Goal: Book appointment/travel/reservation

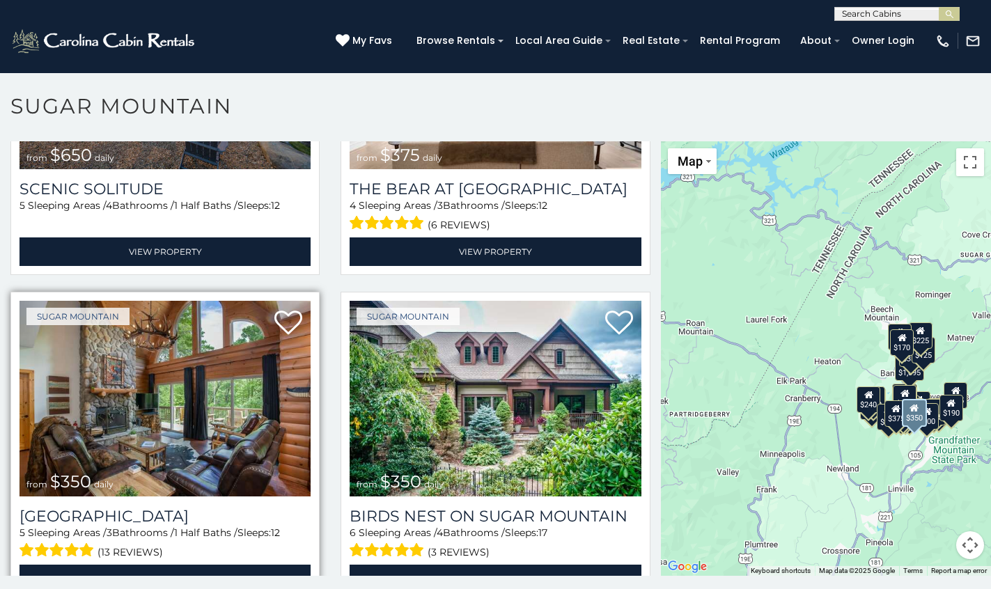
scroll to position [209, 0]
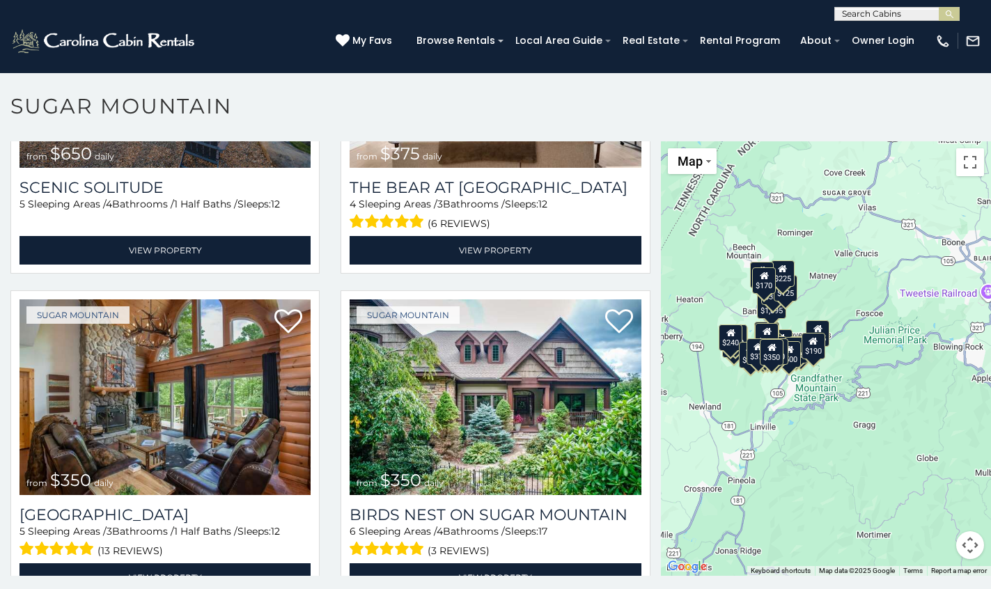
drag, startPoint x: 793, startPoint y: 398, endPoint x: 704, endPoint y: 327, distance: 114.4
click at [682, 336] on div "$650 $375 $350 $350 $200 $375 $195 $265 $190 $175 $155 $290 $175 $345 $1,095 $1…" at bounding box center [826, 358] width 330 height 434
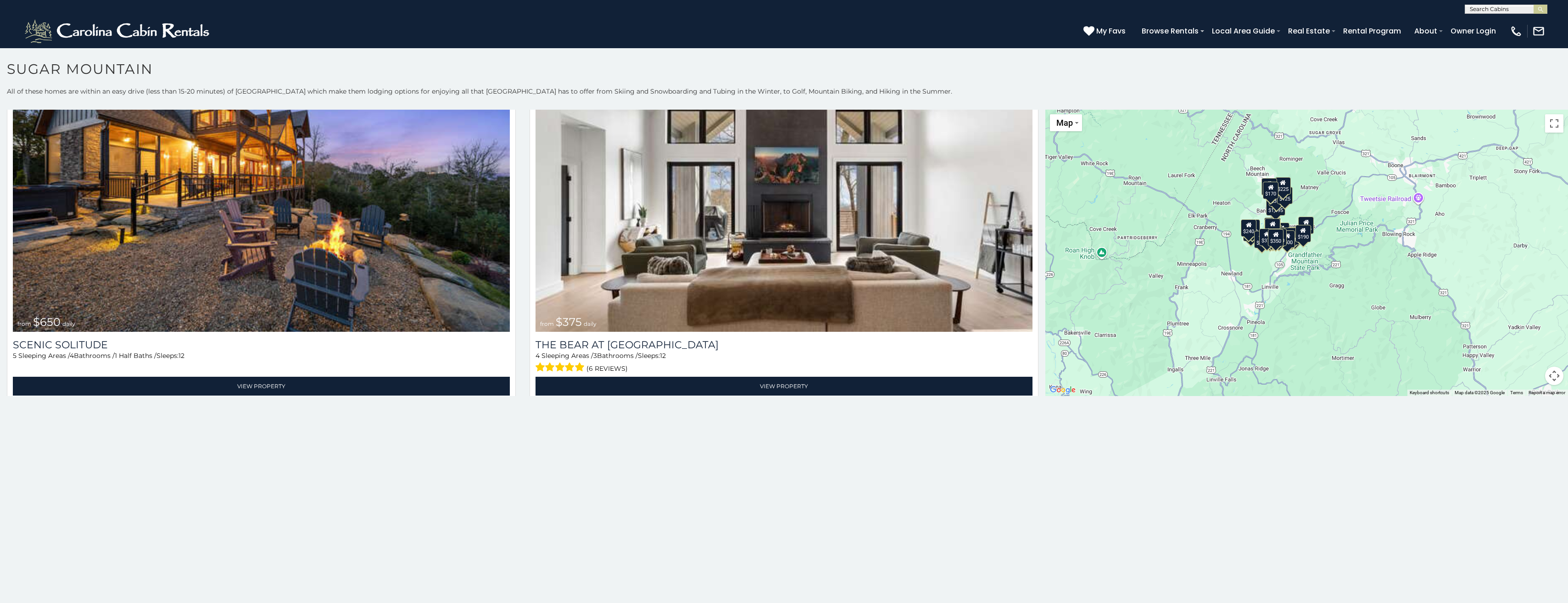
scroll to position [0, 0]
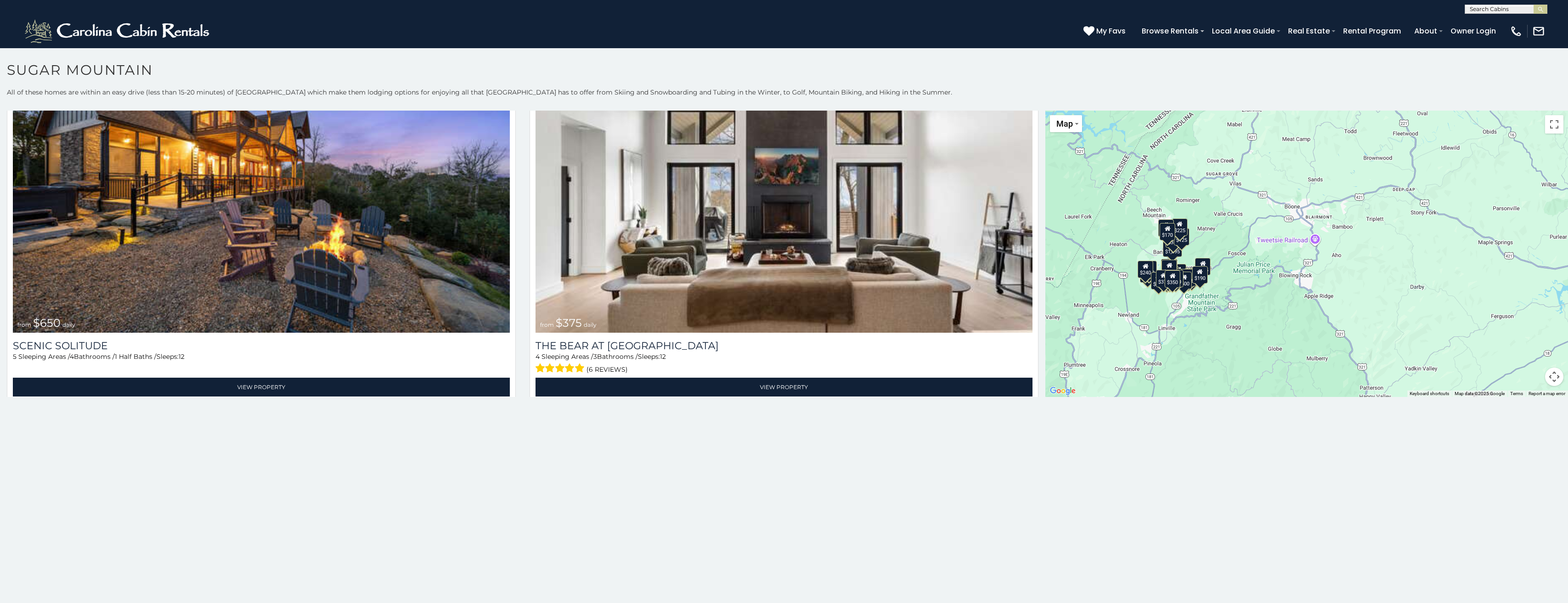
drag, startPoint x: 1314, startPoint y: 298, endPoint x: 1208, endPoint y: 341, distance: 114.4
click at [653, 341] on div "$650 $375 $350 $350 $200 $375 $195 $265 $190 $175 $155 $290 $175 $345 $1,095 $1…" at bounding box center [1306, 254] width 523 height 286
click at [653, 131] on button "Toggle fullscreen view" at bounding box center [1554, 125] width 18 height 18
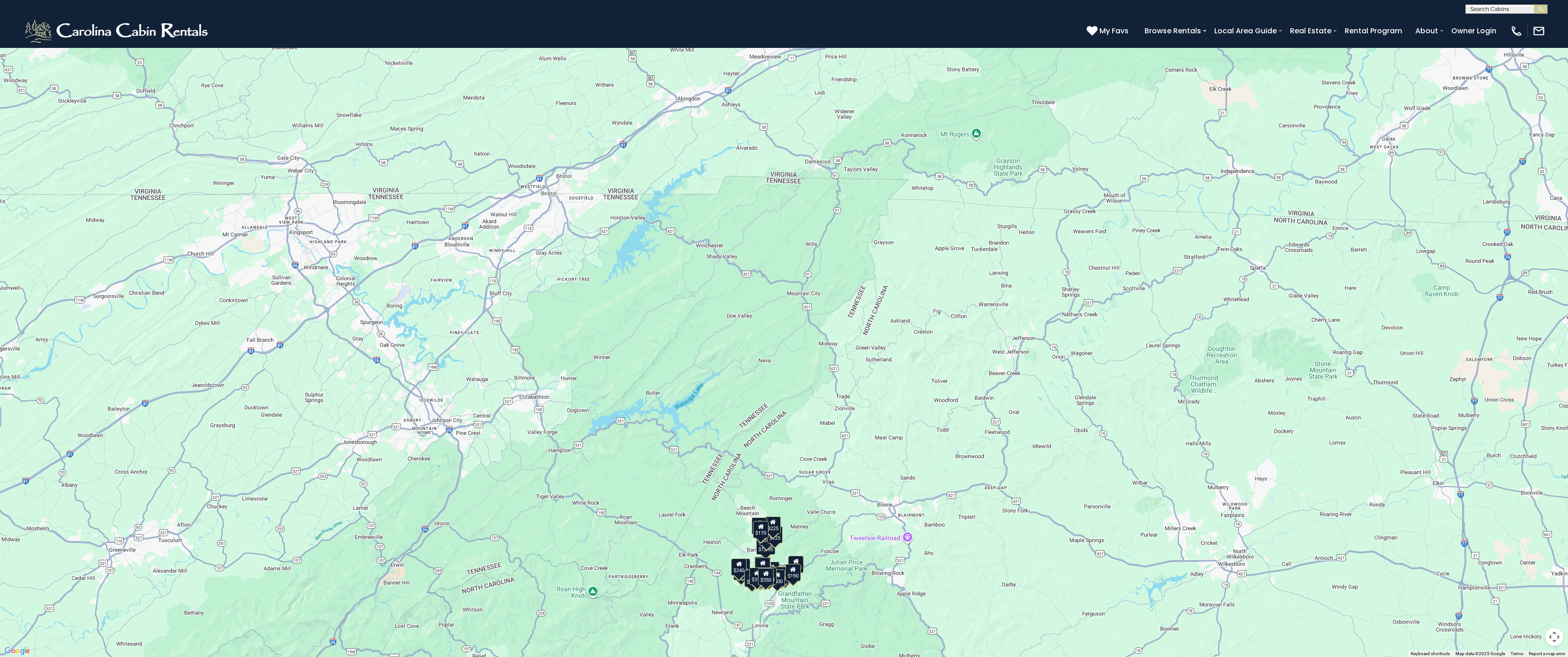
drag, startPoint x: 692, startPoint y: 407, endPoint x: 811, endPoint y: 629, distance: 251.9
click at [648, 385] on div "$650 $375 $350 $350 $200 $375 $195 $265 $190 $175 $155 $290 $175 $345 $1,095 $1…" at bounding box center [784, 328] width 1568 height 657
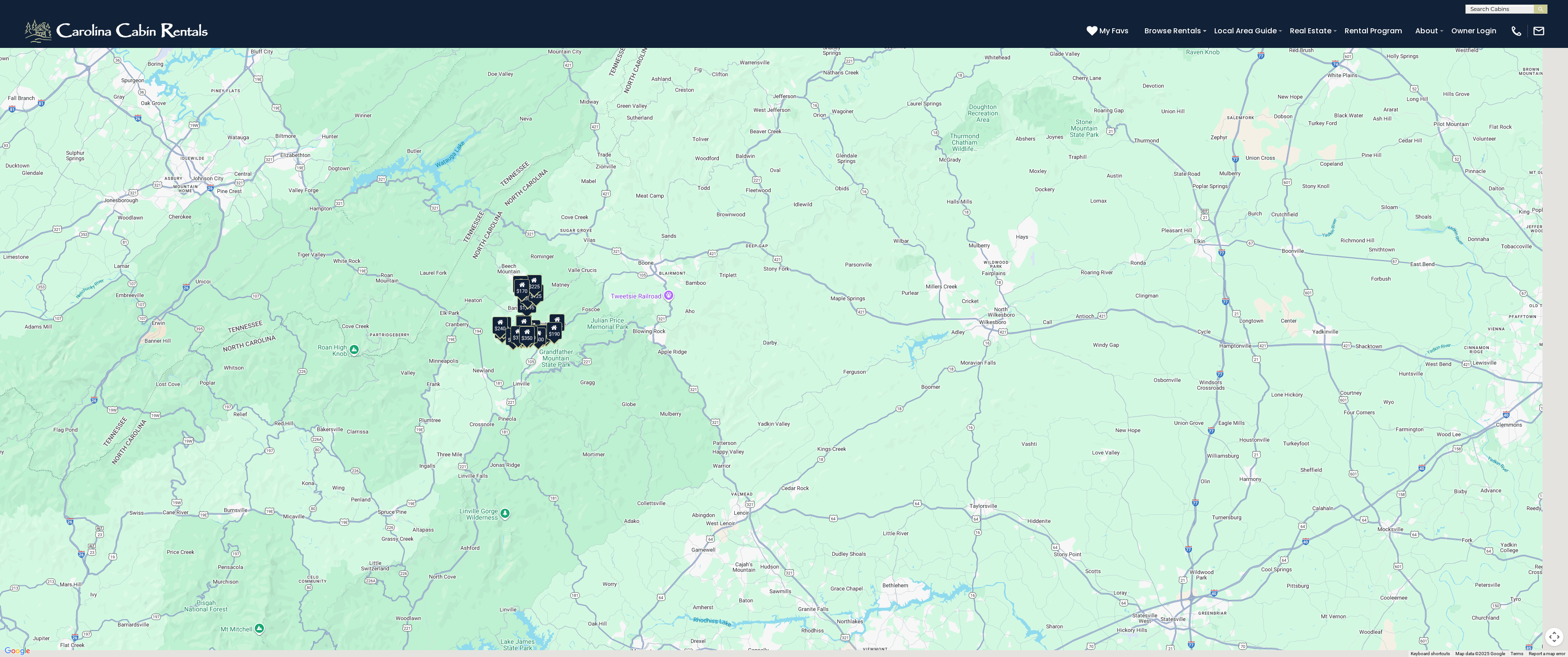
drag, startPoint x: 847, startPoint y: 481, endPoint x: 629, endPoint y: 286, distance: 292.5
click at [515, 179] on div "$650 $375 $350 $350 $200 $375 $195 $265 $190 $175 $155 $290 $175 $345 $1,095 $1…" at bounding box center [784, 328] width 1568 height 657
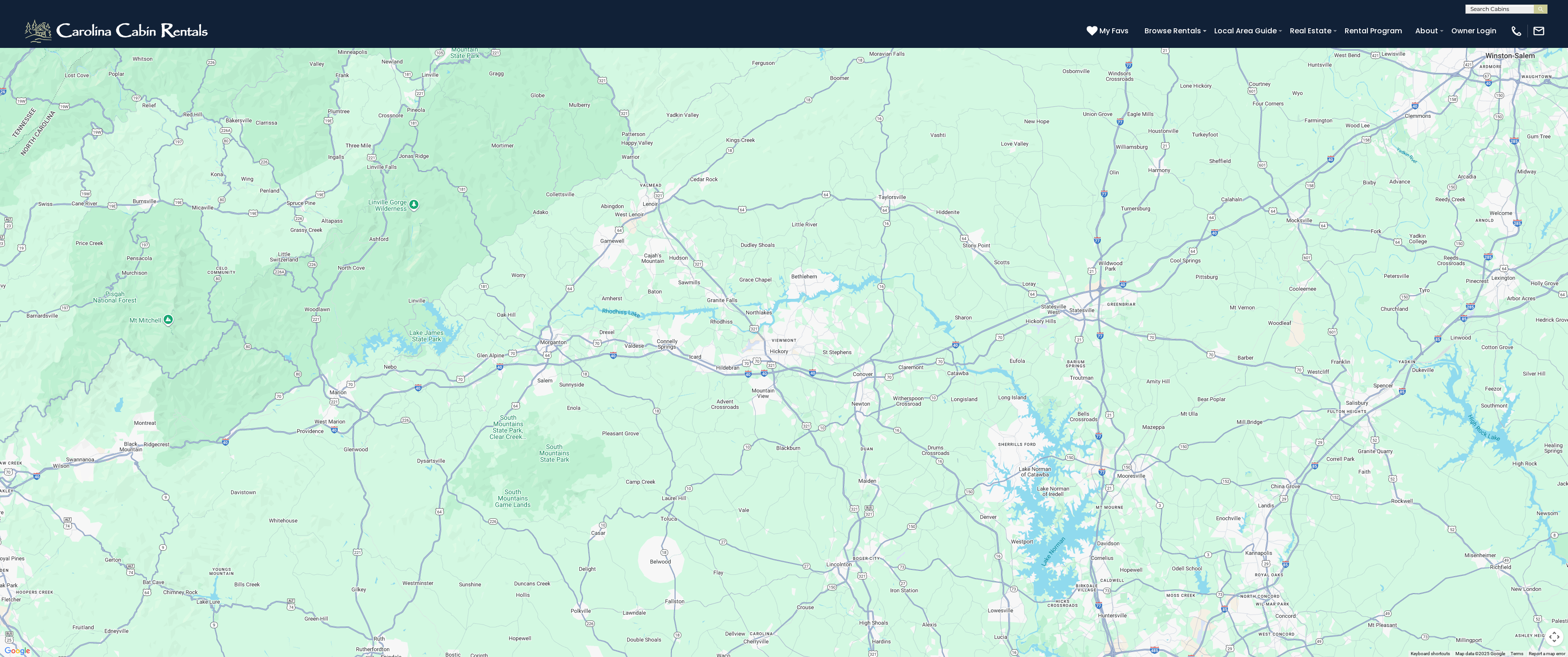
drag, startPoint x: 832, startPoint y: 520, endPoint x: 936, endPoint y: 250, distance: 289.3
click at [648, 250] on div "$650 $375 $350 $350 $200 $375 $195 $265 $190 $175 $155 $290 $175 $345 $1,095 $1…" at bounding box center [784, 328] width 1568 height 657
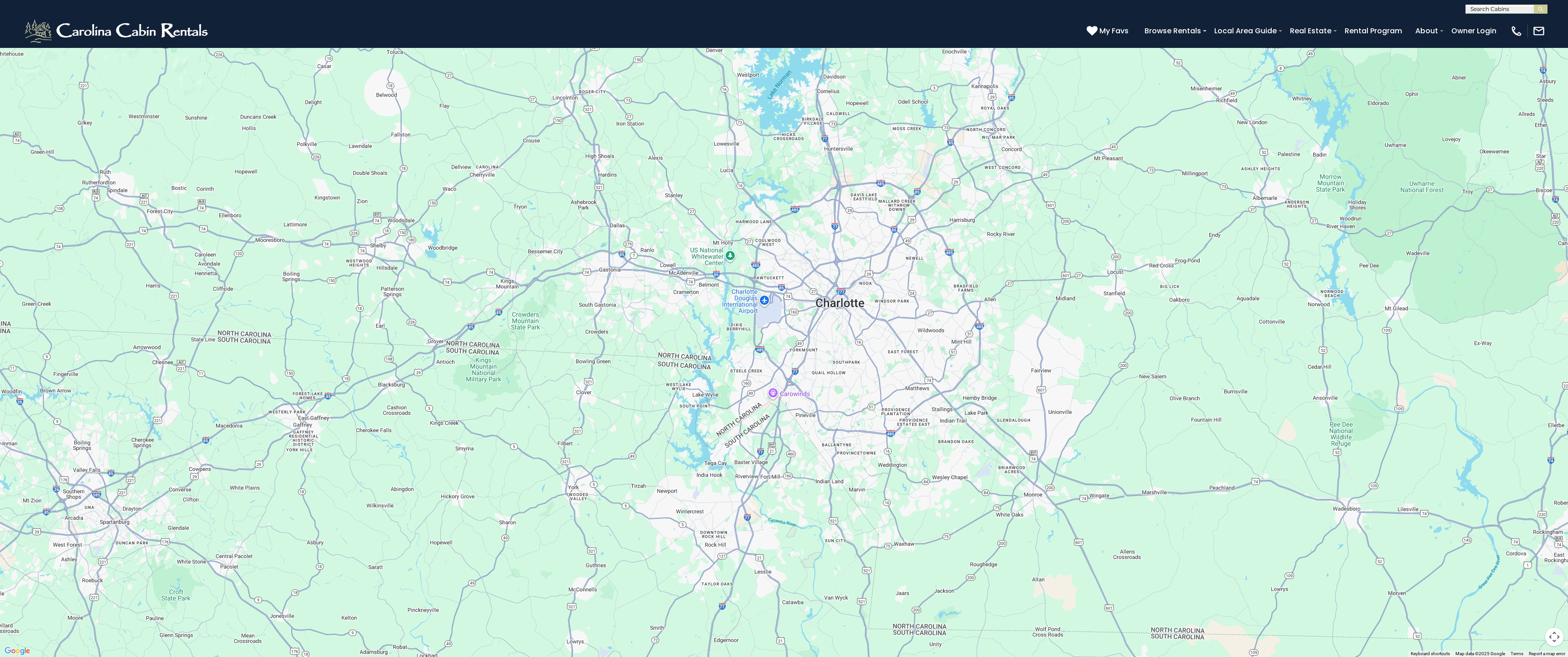
drag, startPoint x: 882, startPoint y: 373, endPoint x: 1236, endPoint y: 585, distance: 412.6
click at [648, 385] on div "$650 $375 $350 $350 $200 $375 $195 $265 $190 $175 $155 $290 $175 $345 $1,095 $1…" at bounding box center [784, 328] width 1568 height 657
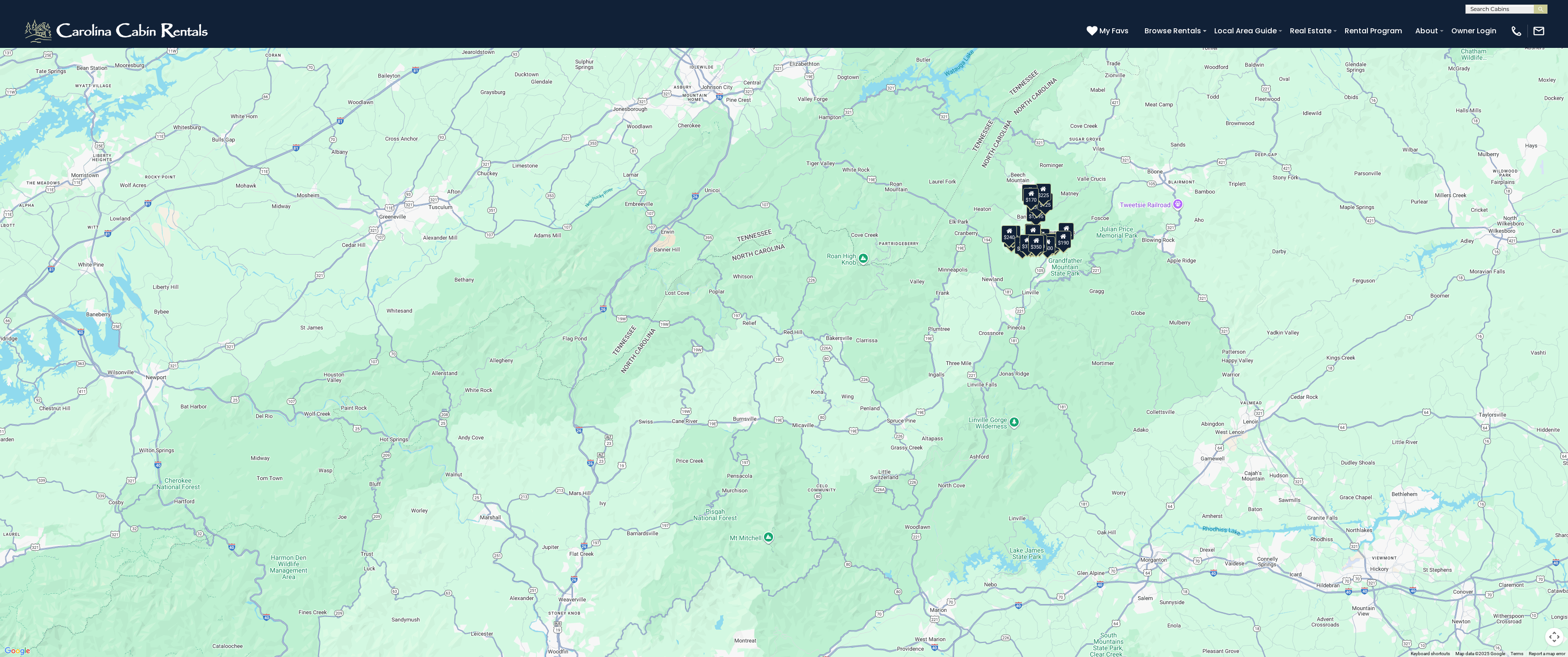
drag, startPoint x: 858, startPoint y: 322, endPoint x: 622, endPoint y: 492, distance: 290.9
click at [624, 385] on div "$650 $375 $350 $350 $200 $375 $195 $265 $190 $175 $155 $290 $175 $345 $1,095 $1…" at bounding box center [784, 328] width 1568 height 657
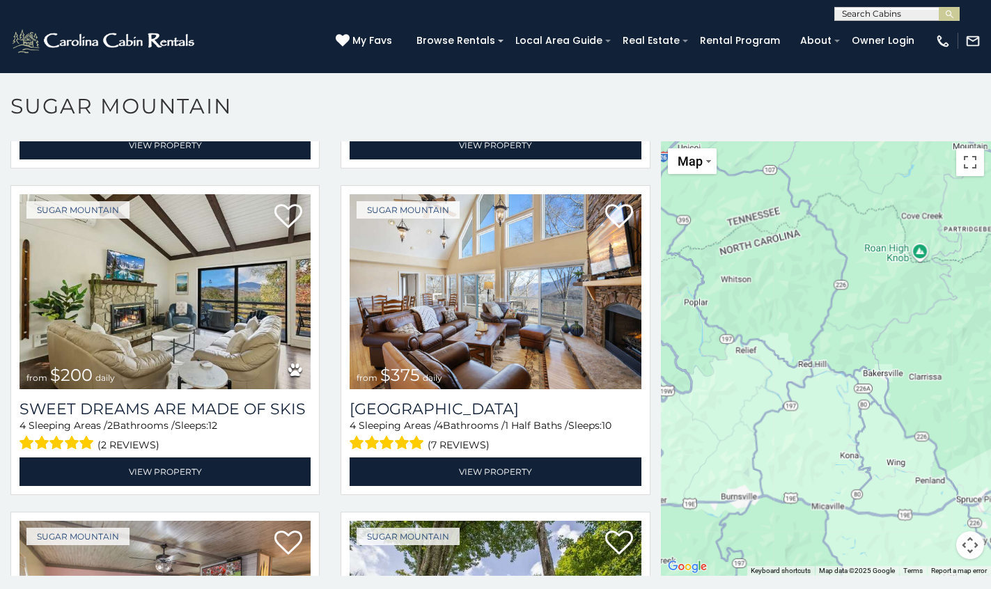
scroll to position [594, 0]
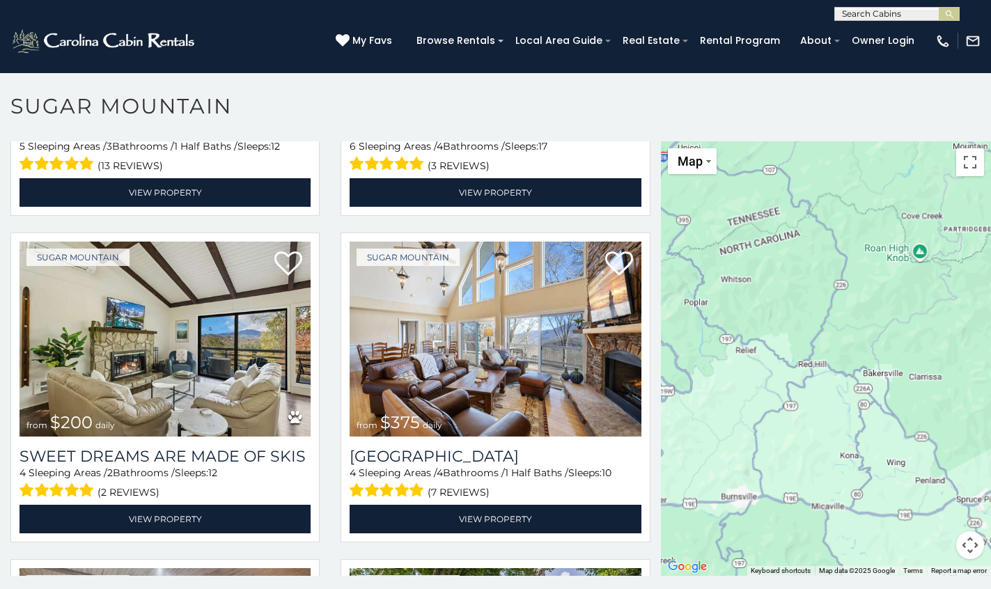
click at [966, 533] on button "Map camera controls" at bounding box center [970, 545] width 28 height 28
click at [931, 548] on button "Zoom out" at bounding box center [935, 545] width 28 height 28
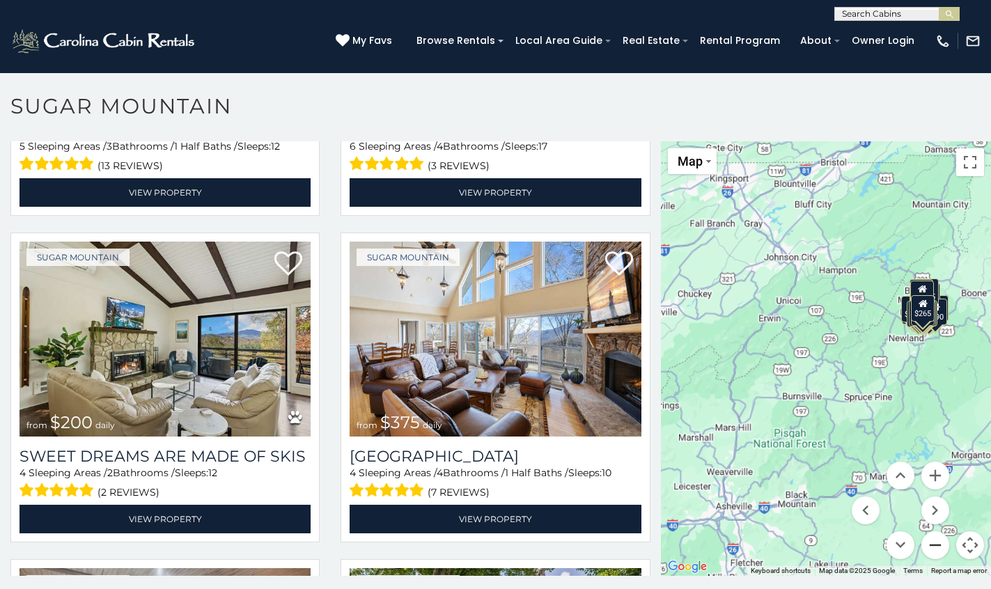
click at [931, 548] on button "Zoom out" at bounding box center [935, 545] width 28 height 28
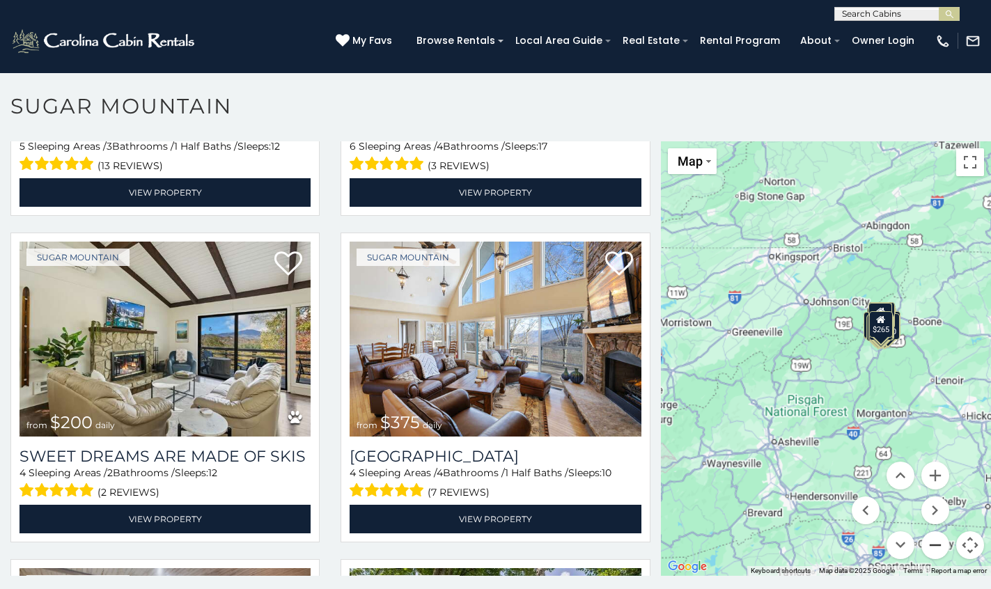
click at [931, 548] on button "Zoom out" at bounding box center [935, 545] width 28 height 28
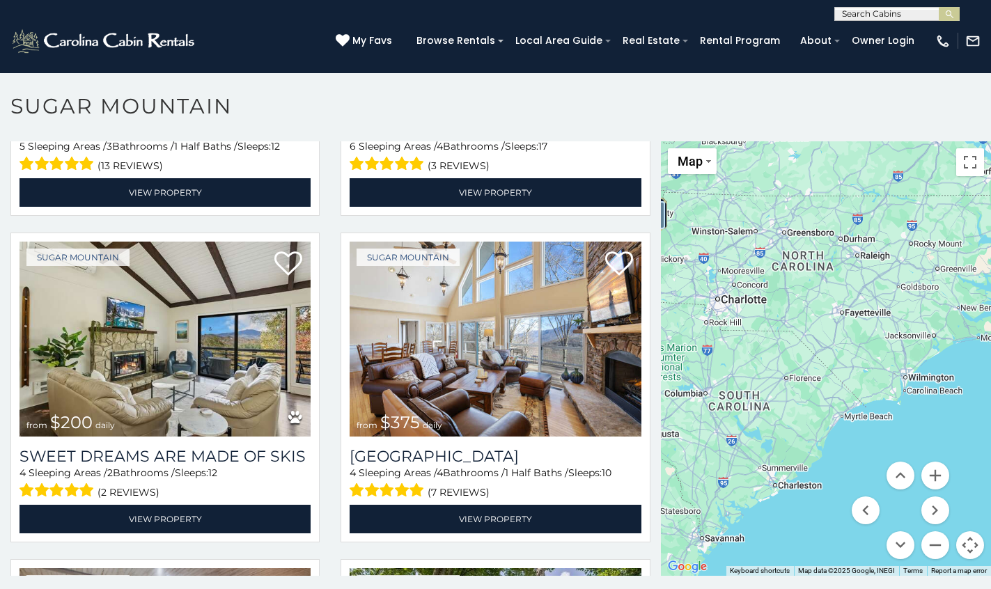
drag, startPoint x: 845, startPoint y: 457, endPoint x: 646, endPoint y: 331, distance: 235.7
click at [646, 141] on main "**********" at bounding box center [495, 141] width 991 height 0
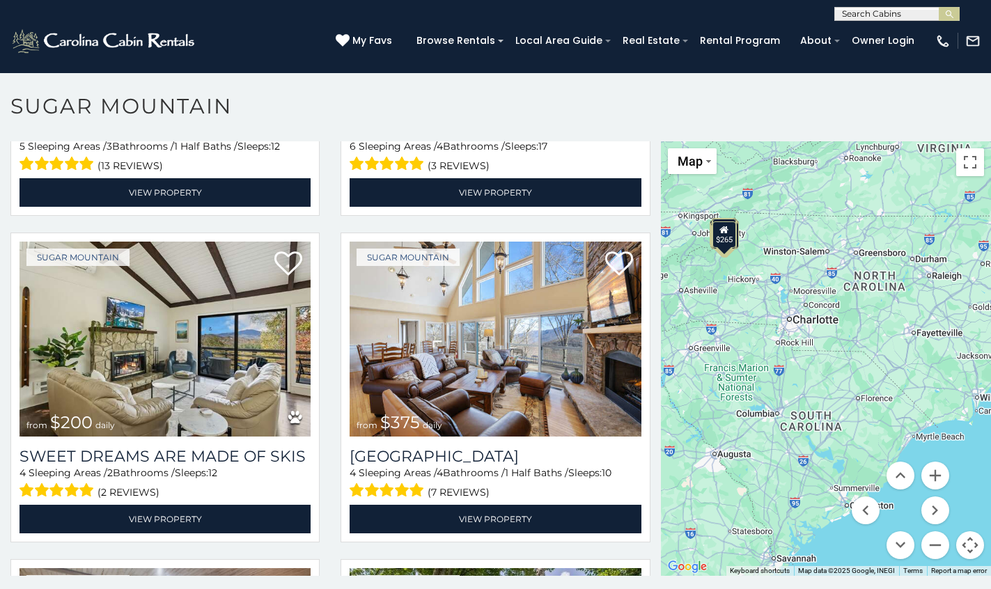
drag, startPoint x: 922, startPoint y: 313, endPoint x: 1001, endPoint y: 324, distance: 80.3
click at [990, 324] on html "**********" at bounding box center [495, 298] width 991 height 597
